Goal: Task Accomplishment & Management: Manage account settings

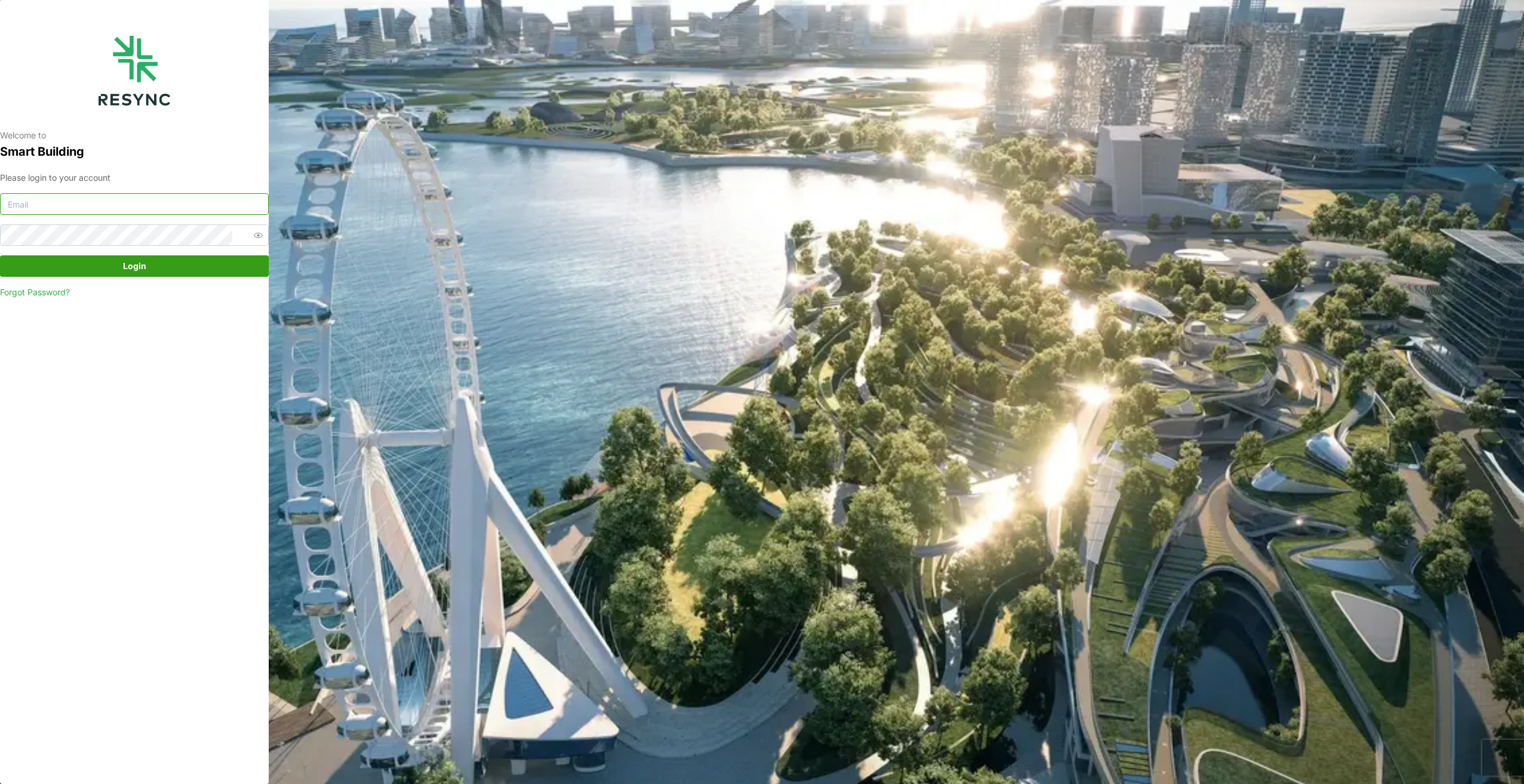
click at [91, 212] on input at bounding box center [134, 204] width 268 height 22
type input "oo.han.nay@aumovio.com"
click at [0, 255] on button "Login" at bounding box center [134, 266] width 268 height 22
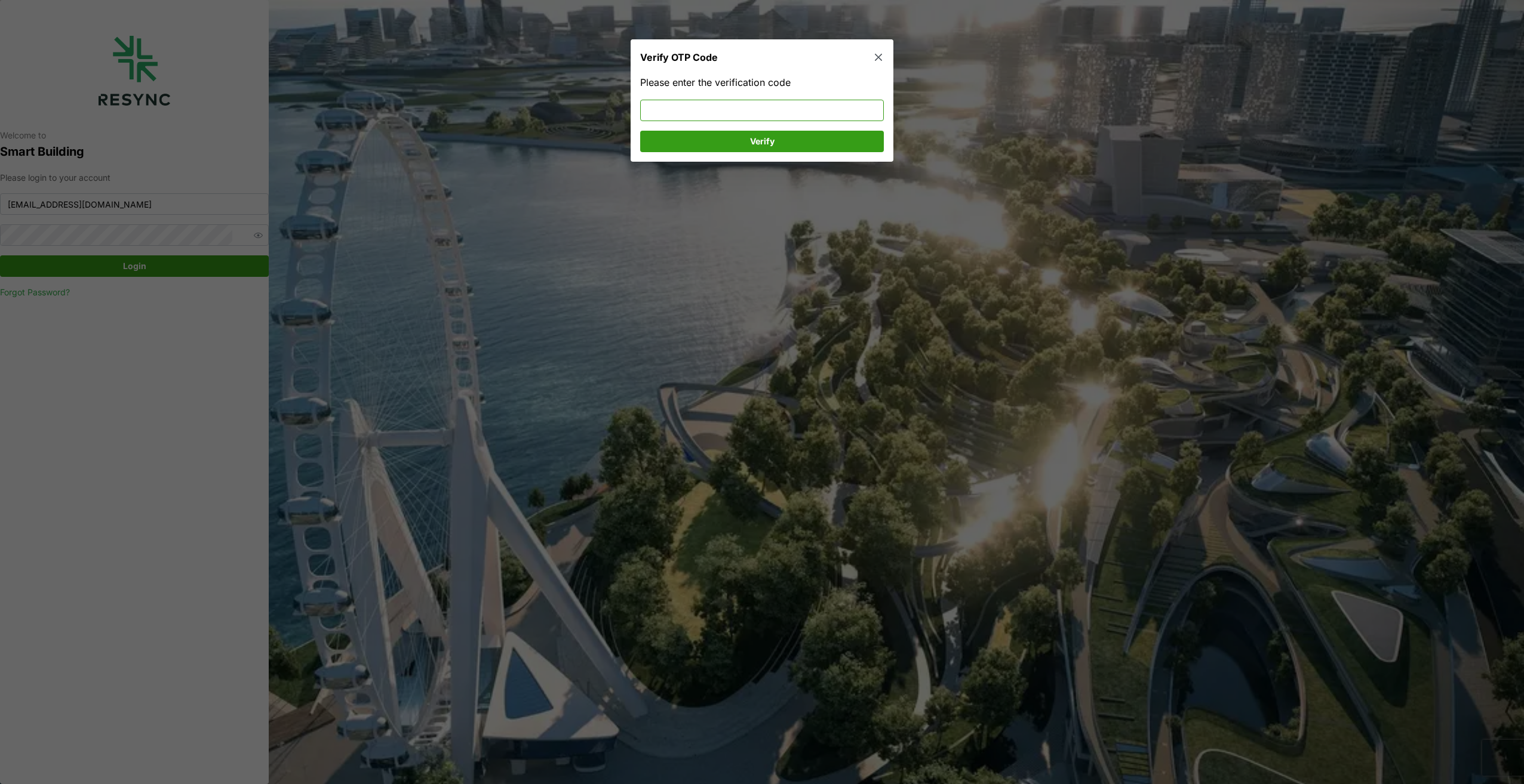
click at [657, 106] on input at bounding box center [762, 110] width 243 height 22
click at [801, 137] on span "Verify" at bounding box center [762, 141] width 221 height 21
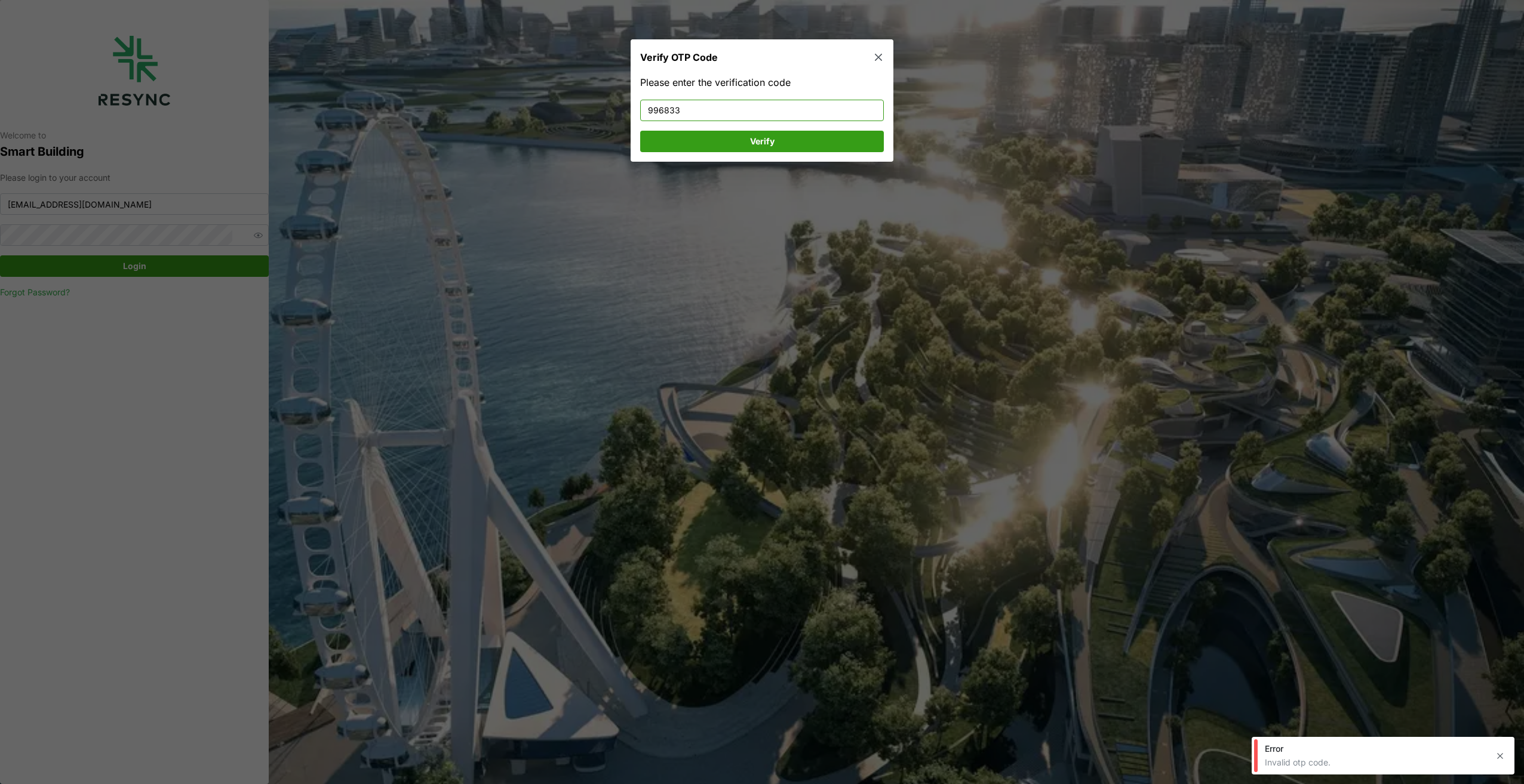
drag, startPoint x: 754, startPoint y: 110, endPoint x: 381, endPoint y: 97, distance: 373.2
click at [381, 784] on div "Verify OTP Code Please enter the verification code 996833 Verify" at bounding box center [762, 784] width 1524 height 0
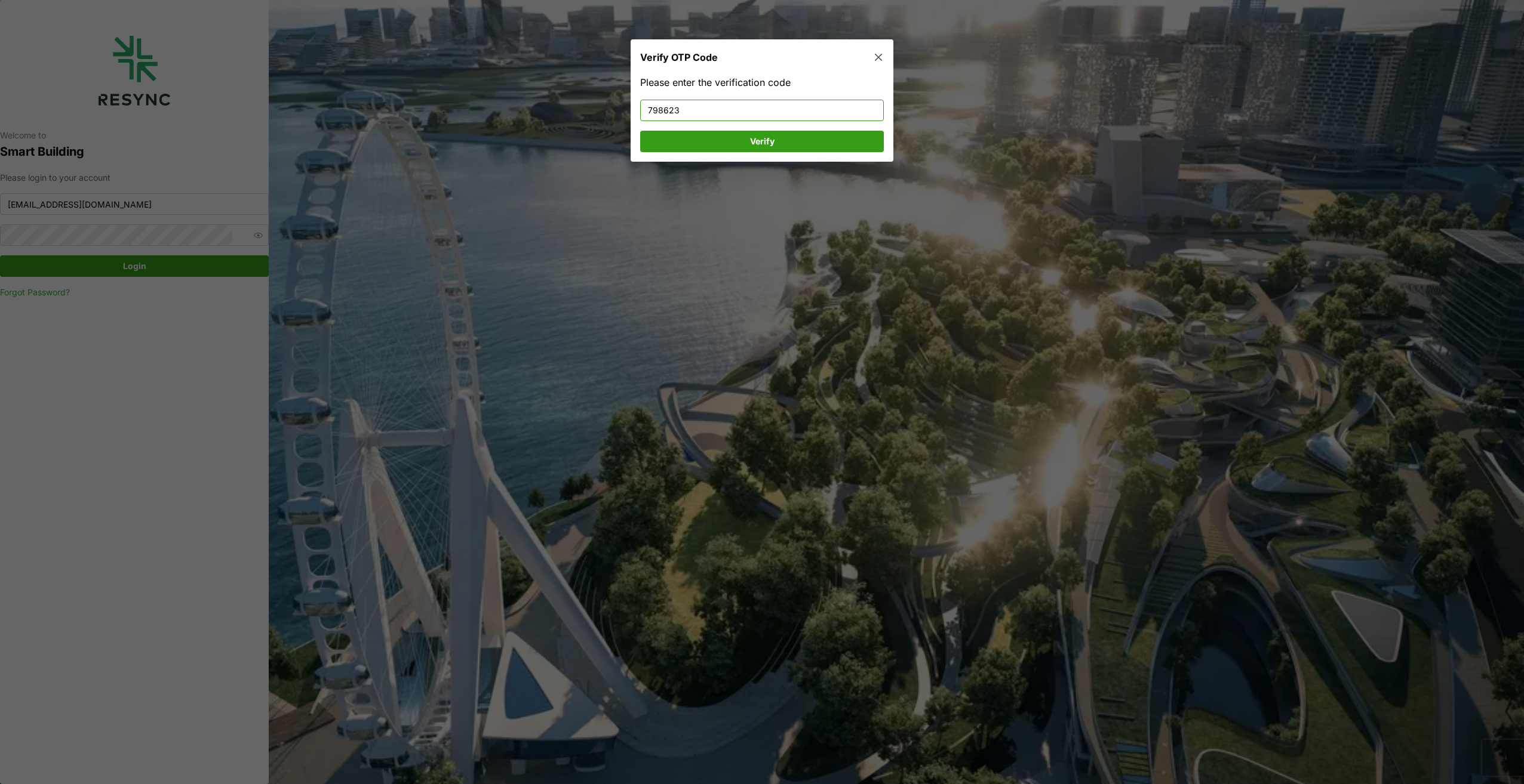
type input "798623"
click at [784, 135] on span "Verify" at bounding box center [762, 141] width 221 height 21
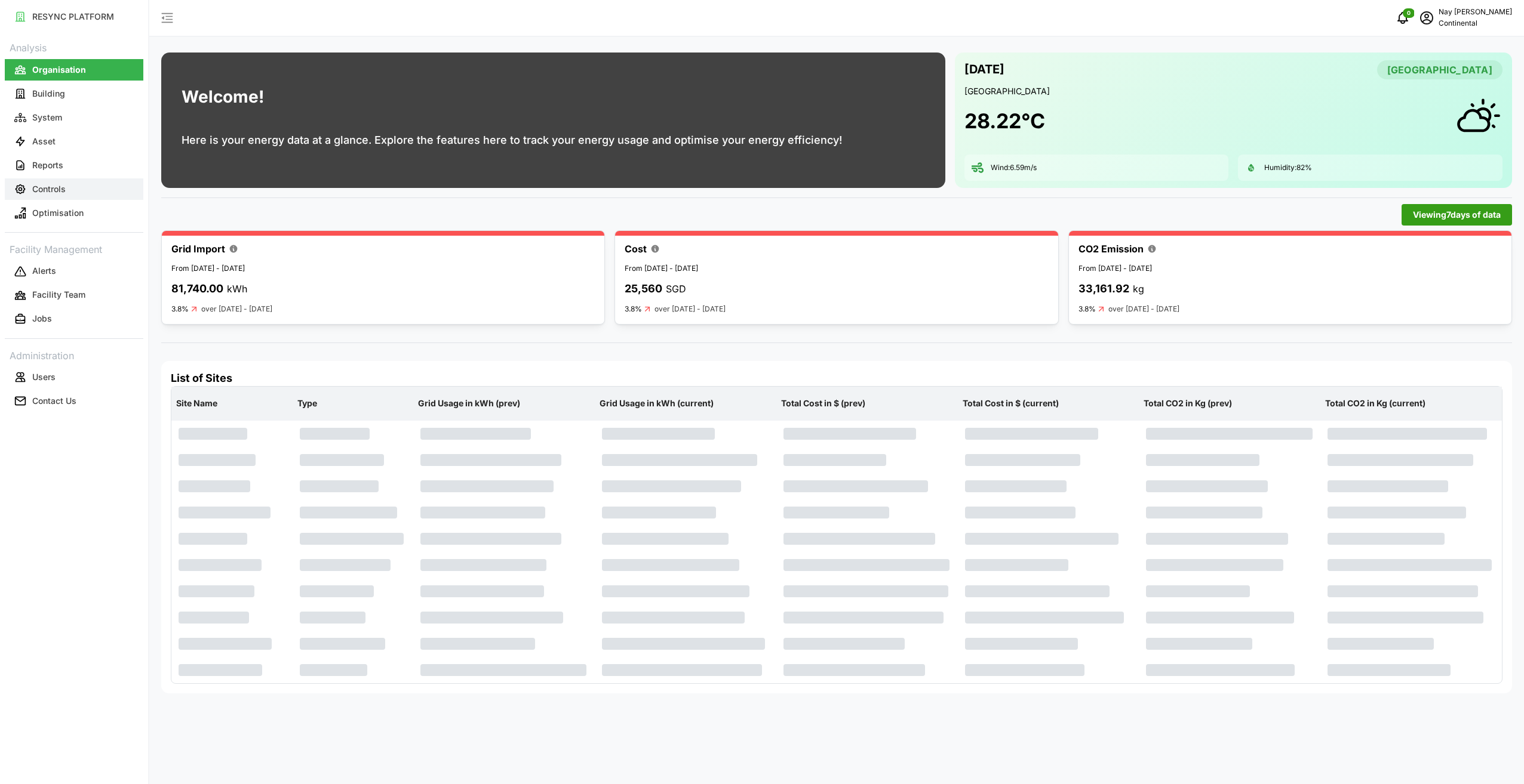
click at [36, 187] on p "Controls" at bounding box center [48, 189] width 34 height 12
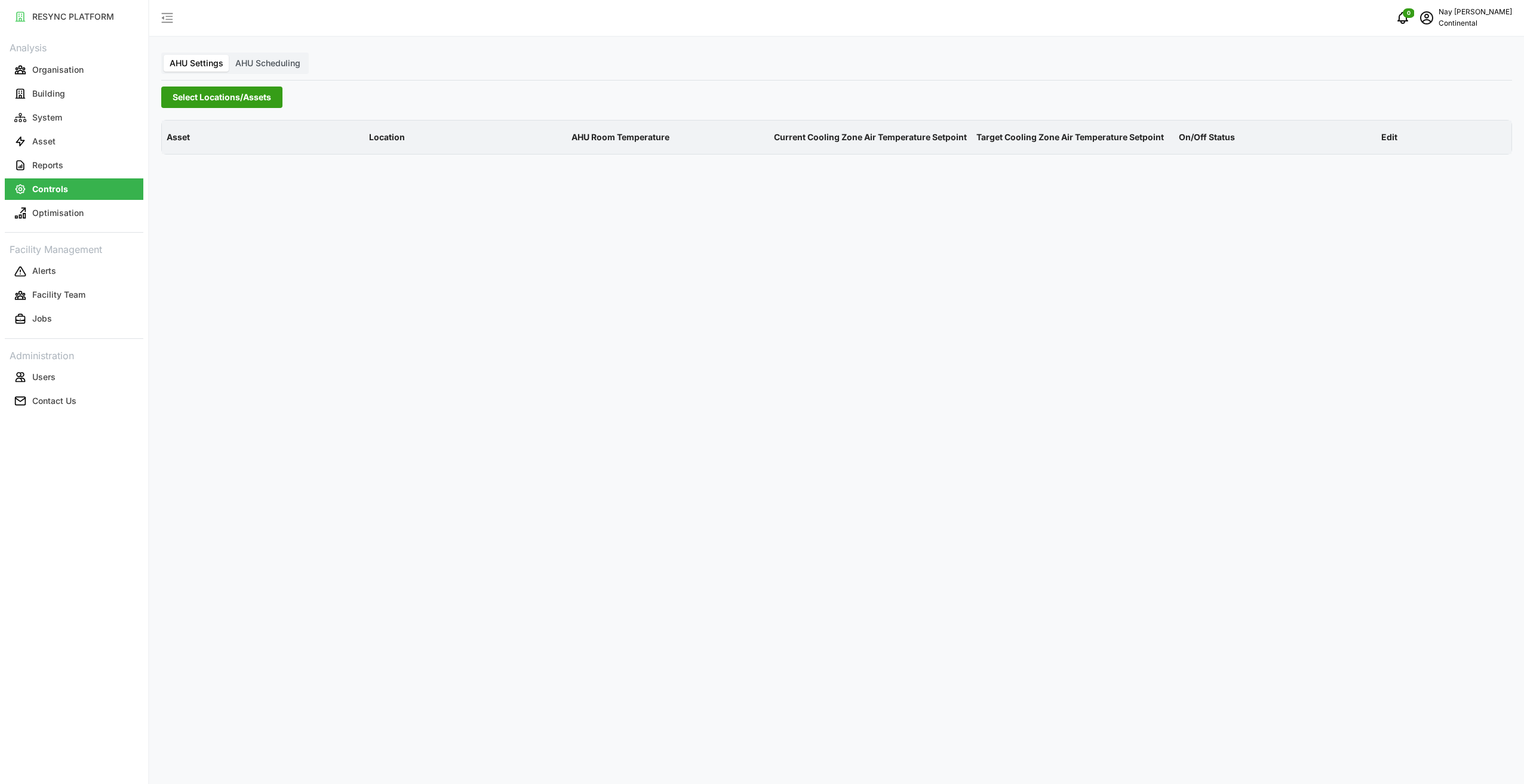
click at [225, 100] on span "Select Locations/Assets" at bounding box center [222, 97] width 98 height 21
click at [179, 153] on icon at bounding box center [176, 151] width 9 height 9
click at [205, 168] on div "CA1" at bounding box center [287, 168] width 232 height 17
click at [202, 169] on span "Select CA1" at bounding box center [200, 168] width 8 height 8
click at [688, 71] on div "AHU Settings AHU Scheduling Select Locations/Assets Asset Location AHU Room Tem…" at bounding box center [836, 392] width 1375 height 784
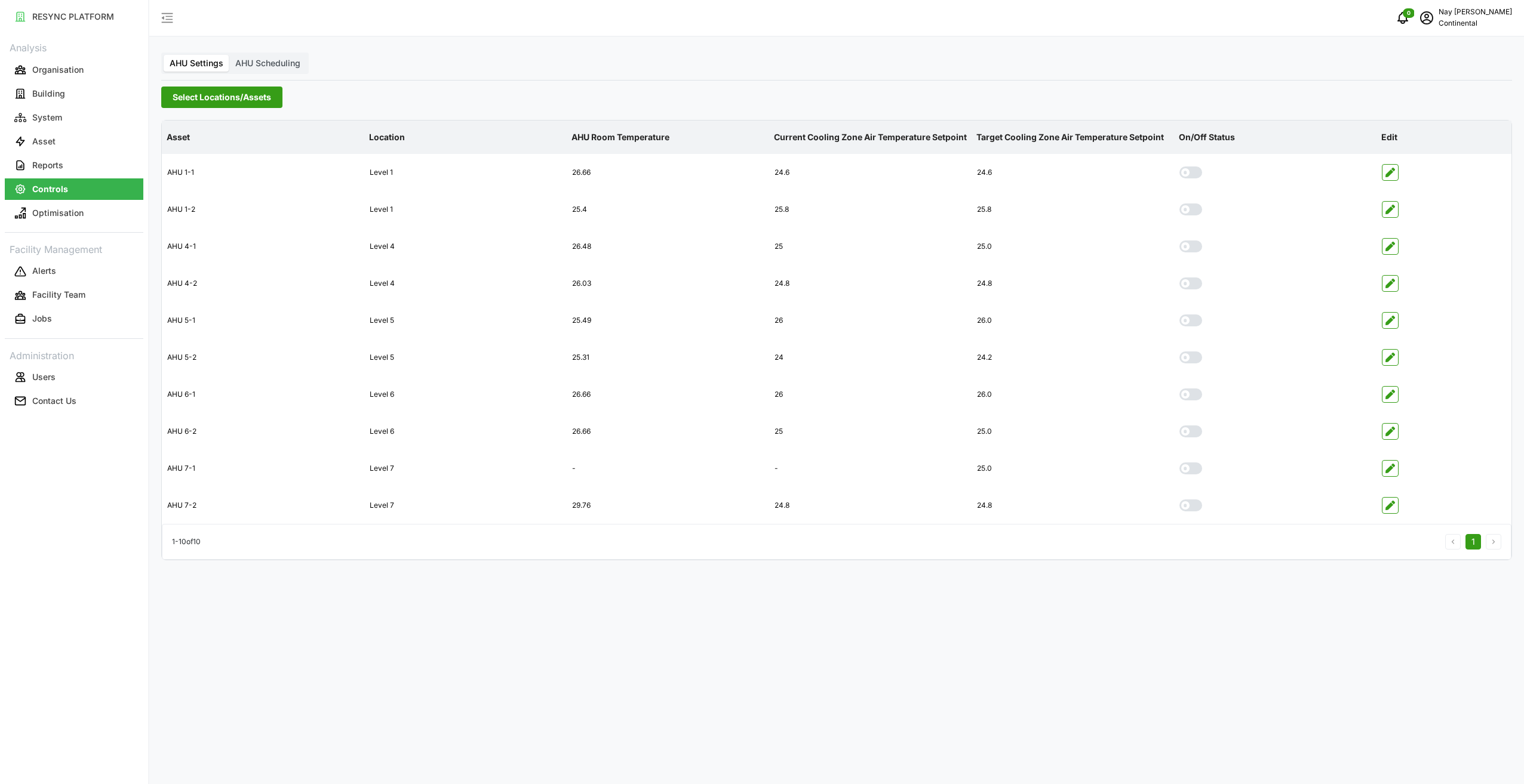
click at [243, 95] on span "Select Locations/Assets" at bounding box center [222, 97] width 98 height 21
click at [191, 157] on div "Continental Automotive [GEOGRAPHIC_DATA]" at bounding box center [287, 151] width 232 height 17
click at [191, 154] on span "Select Continental Automotive Singapore" at bounding box center [191, 152] width 8 height 8
click at [186, 166] on icon at bounding box center [186, 168] width 9 height 9
click at [187, 271] on polyline at bounding box center [186, 272] width 3 height 5
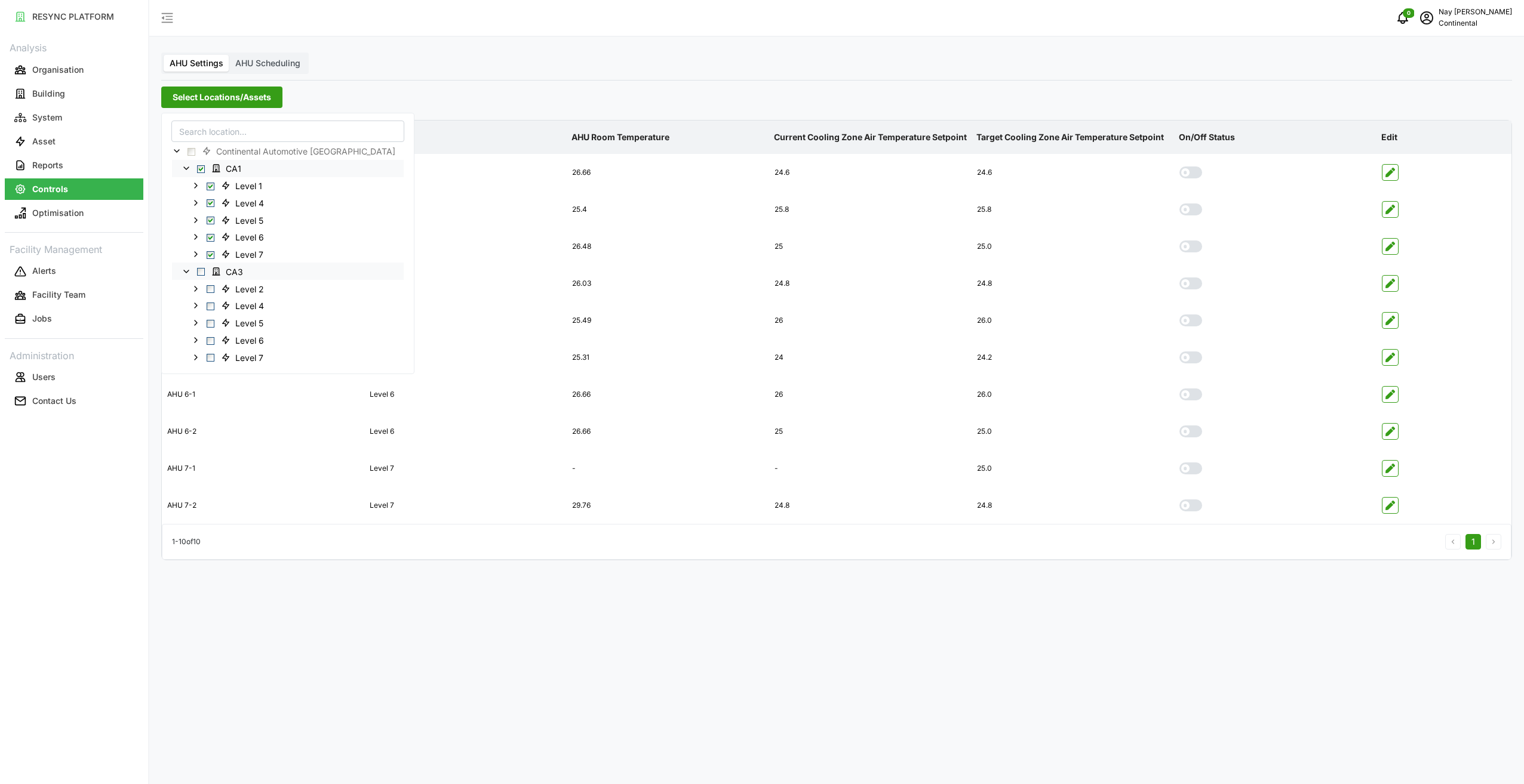
click at [201, 271] on span "Select CA3" at bounding box center [200, 272] width 8 height 8
click at [202, 271] on span "Select CA3" at bounding box center [200, 272] width 8 height 8
click at [200, 169] on span "Select CA1" at bounding box center [200, 168] width 8 height 8
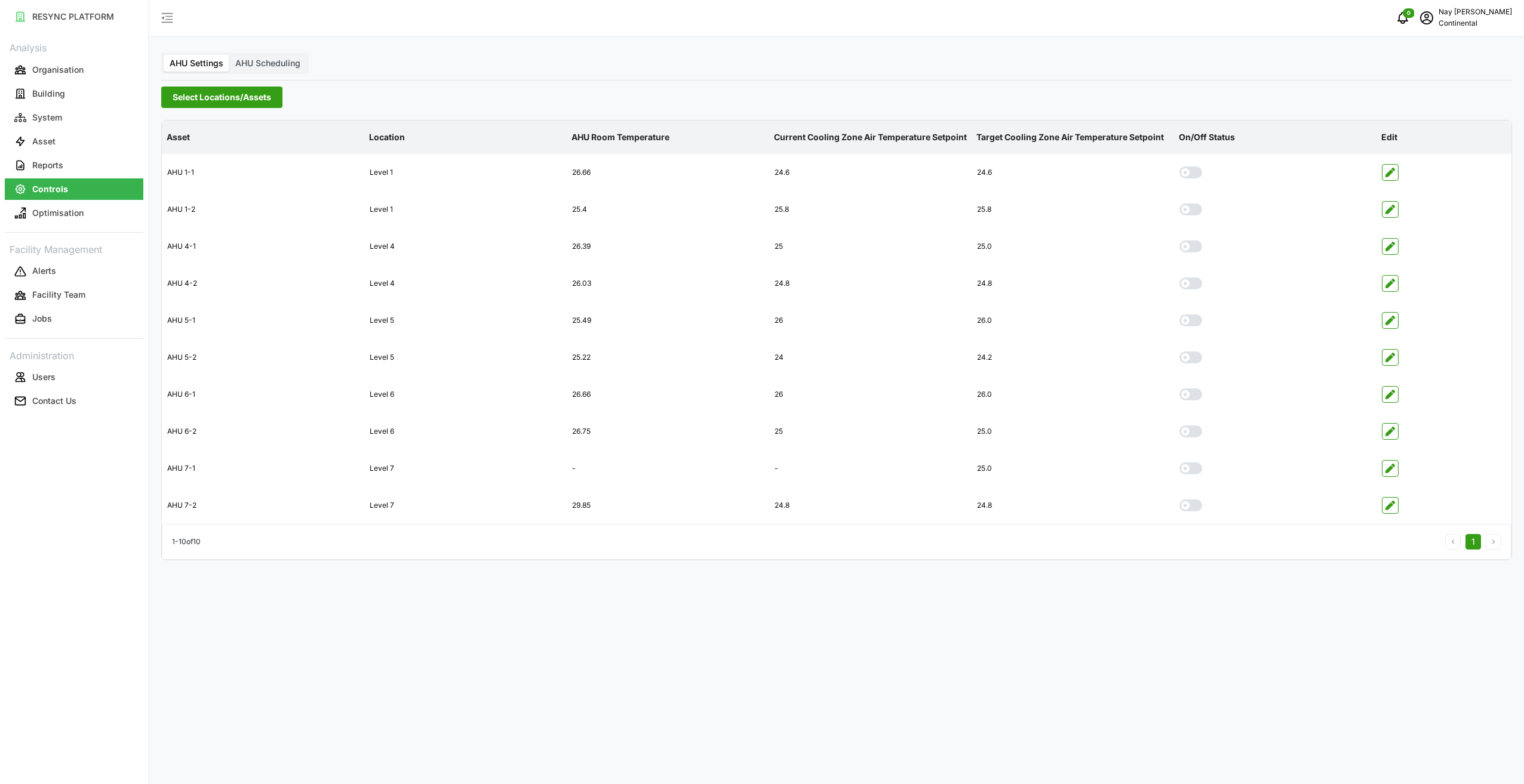
click at [576, 91] on div "Select Locations/Assets" at bounding box center [837, 97] width 1351 height 22
click at [224, 97] on span "Select Locations/Assets" at bounding box center [222, 97] width 98 height 21
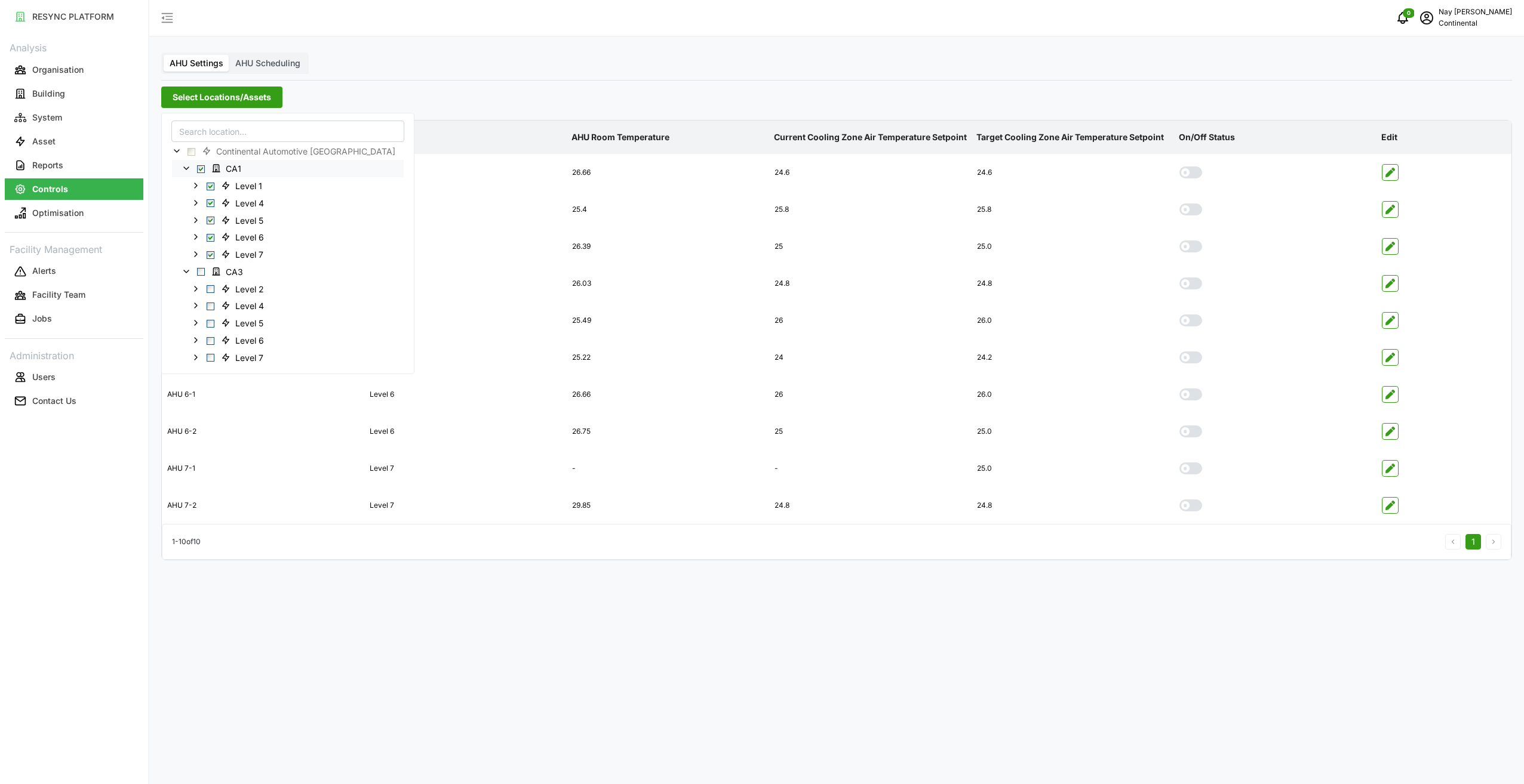
click at [201, 166] on span "Select CA1" at bounding box center [200, 168] width 8 height 8
click at [203, 168] on span "Select CA1" at bounding box center [200, 168] width 8 height 8
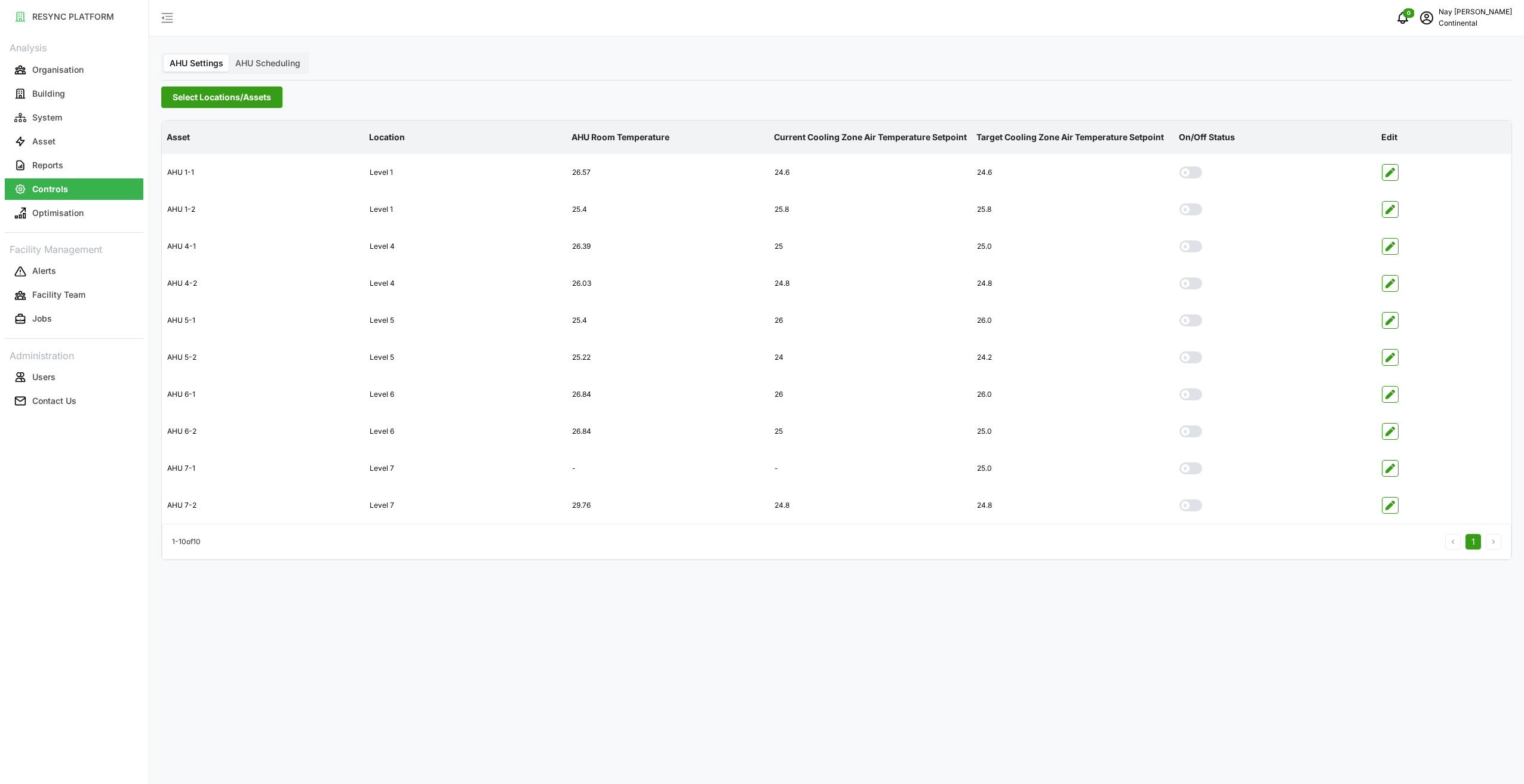
click at [513, 618] on div "AHU Settings AHU Scheduling Select Locations/Assets Asset Location AHU Room Tem…" at bounding box center [836, 392] width 1375 height 784
